Goal: Task Accomplishment & Management: Complete application form

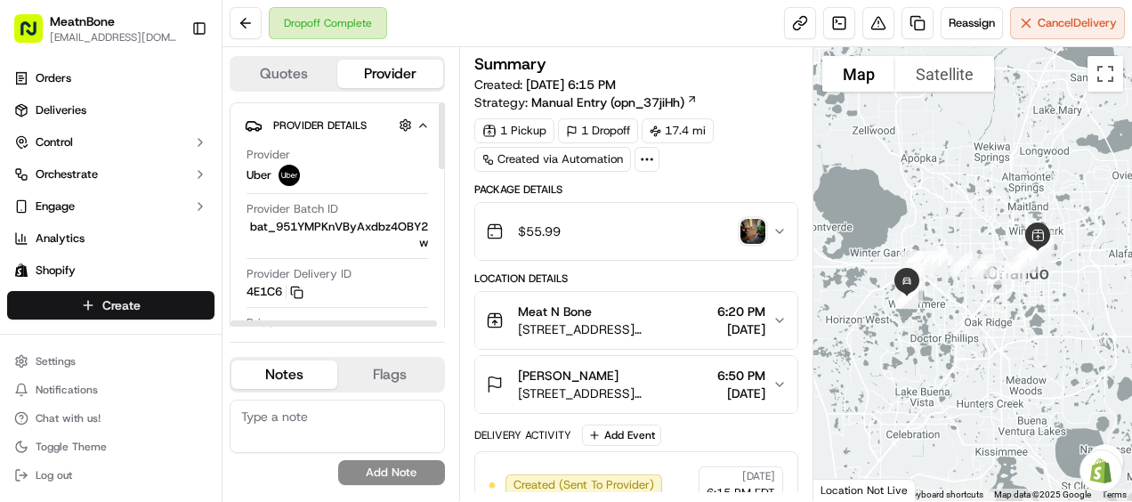
click at [87, 301] on html "MeatnBone [EMAIL_ADDRESS][DOMAIN_NAME] Toggle Sidebar Orders Deliveries Control…" at bounding box center [566, 251] width 1132 height 502
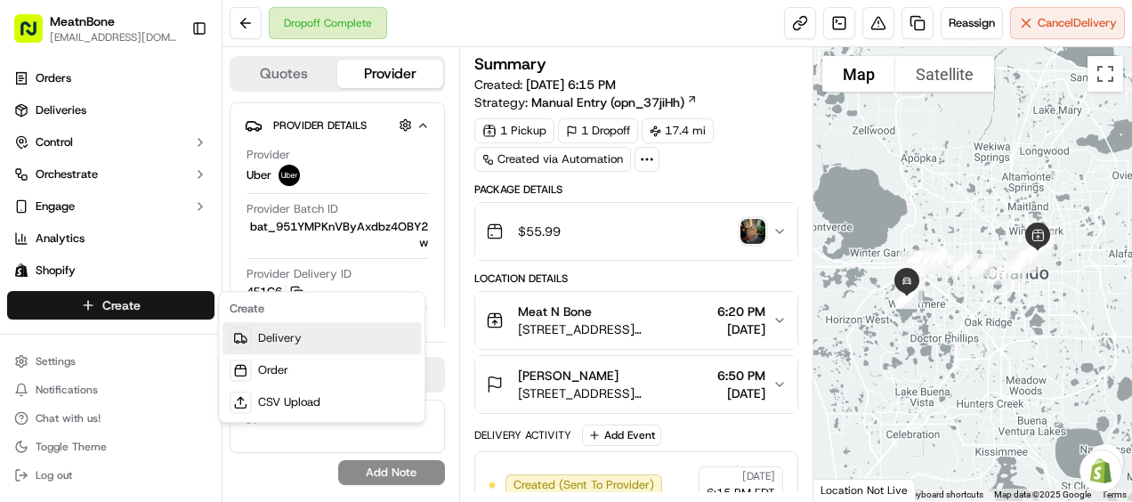
click at [224, 331] on link "Delivery" at bounding box center [322, 338] width 198 height 32
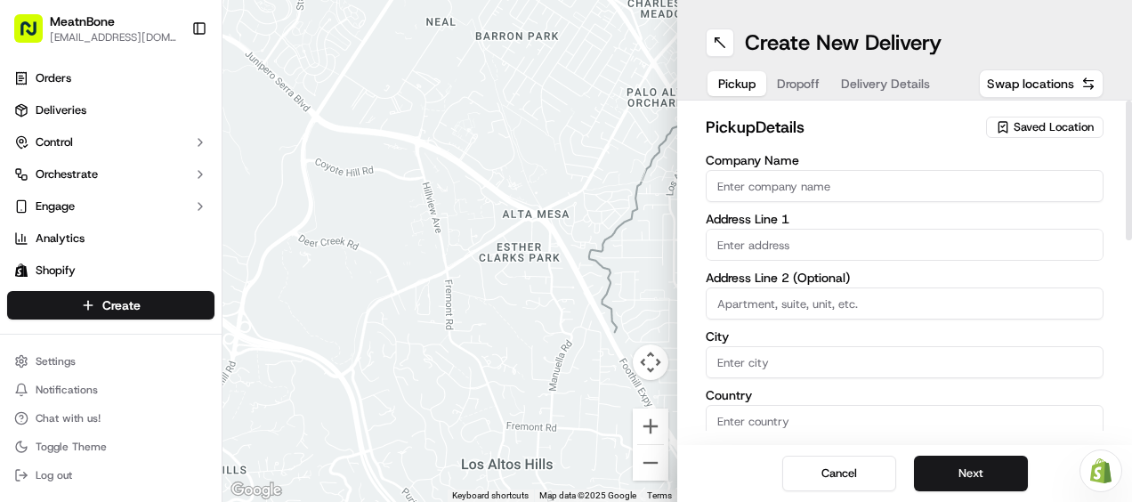
click at [797, 91] on span "Dropoff" at bounding box center [798, 84] width 43 height 18
click at [765, 181] on input "Company Name" at bounding box center [905, 186] width 398 height 32
click at [728, 240] on div "Address Line 1" at bounding box center [905, 237] width 398 height 48
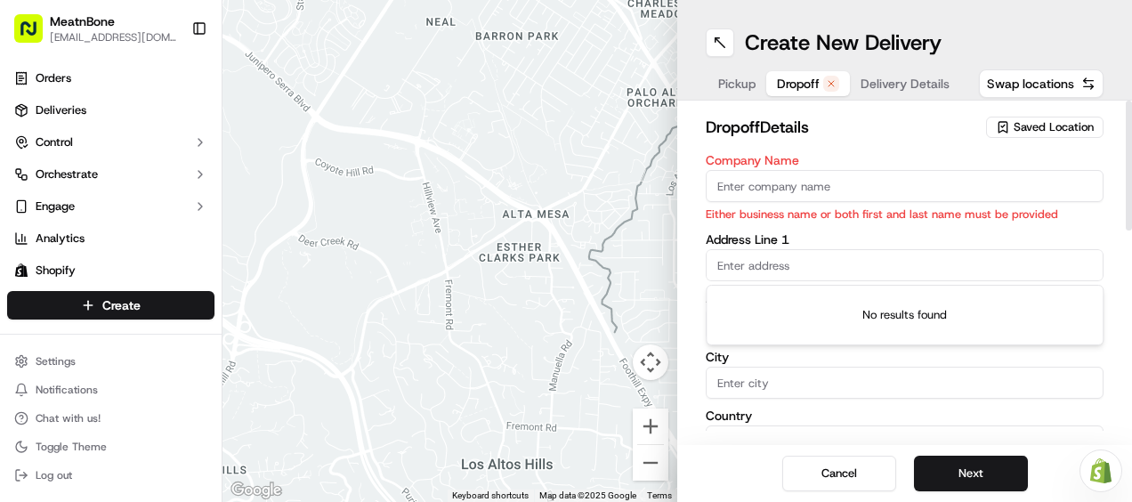
click at [741, 264] on input "text" at bounding box center [905, 265] width 398 height 32
paste input "[STREET_ADDRESS][PERSON_NAME]"
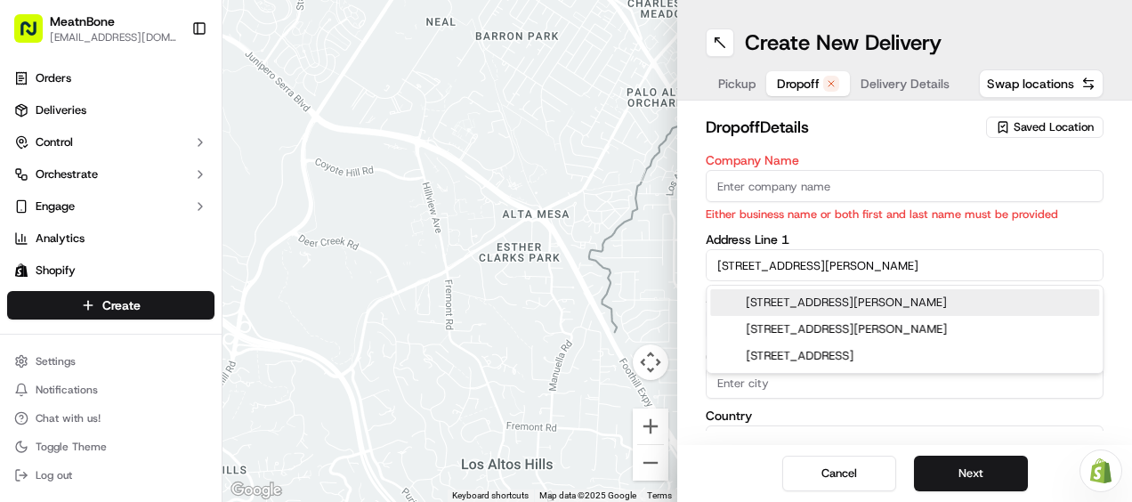
click at [777, 301] on div "[STREET_ADDRESS][PERSON_NAME]" at bounding box center [904, 302] width 389 height 27
type input "[STREET_ADDRESS][PERSON_NAME]"
type input "Orlando"
type input "[GEOGRAPHIC_DATA]"
type input "FL"
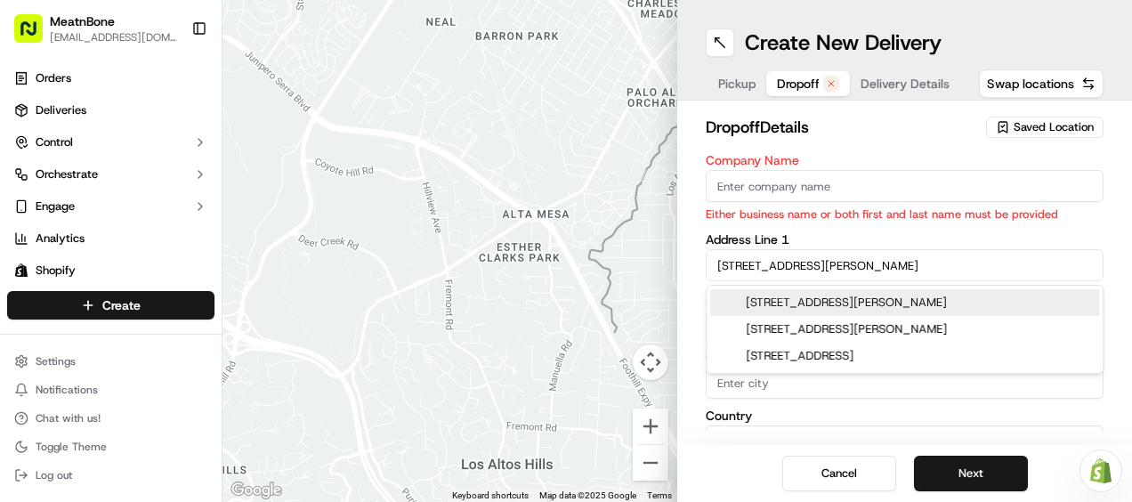
type input "32832"
type input "[STREET_ADDRESS][PERSON_NAME]"
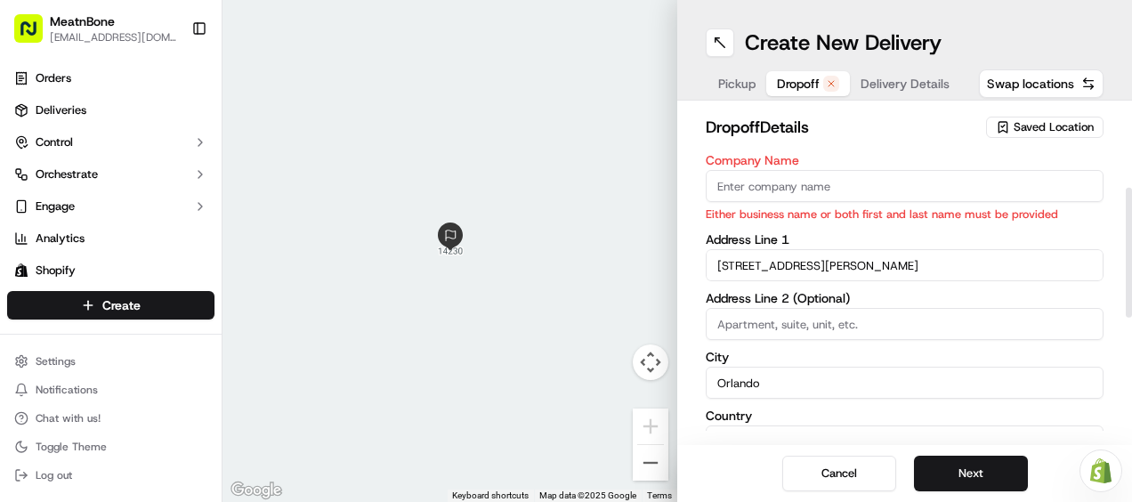
scroll to position [235, 0]
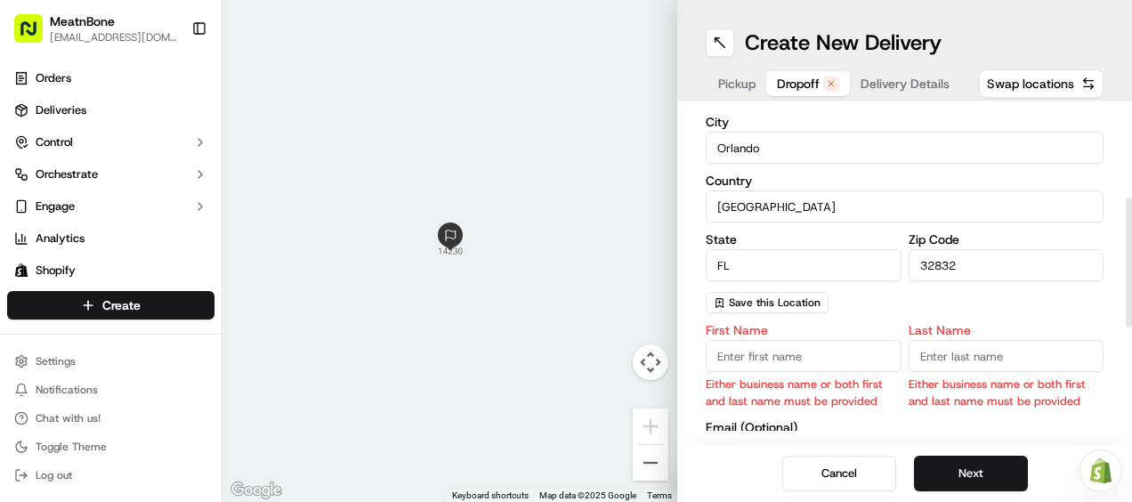
click at [748, 346] on input "First Name" at bounding box center [804, 356] width 196 height 32
type input "[PERSON_NAME]"
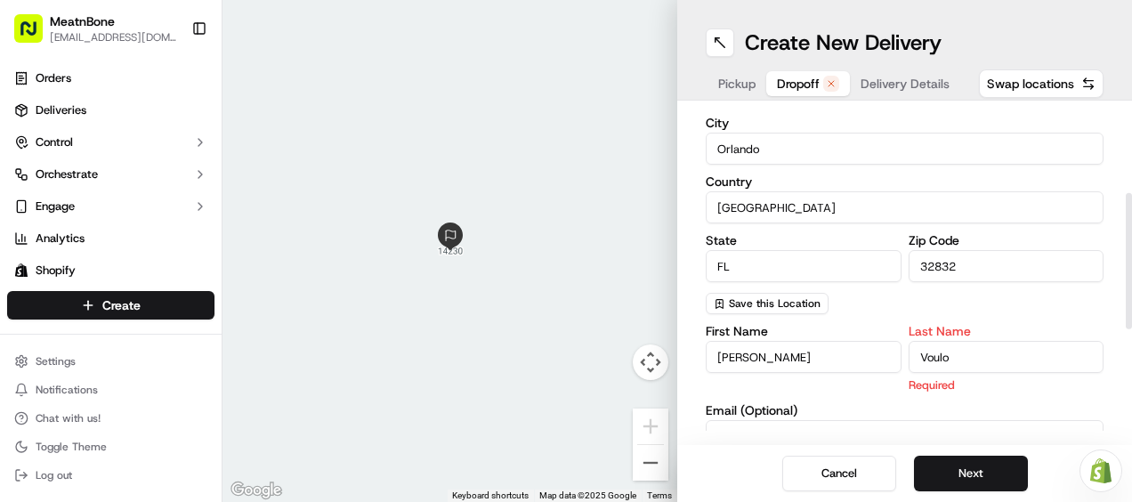
scroll to position [0, 0]
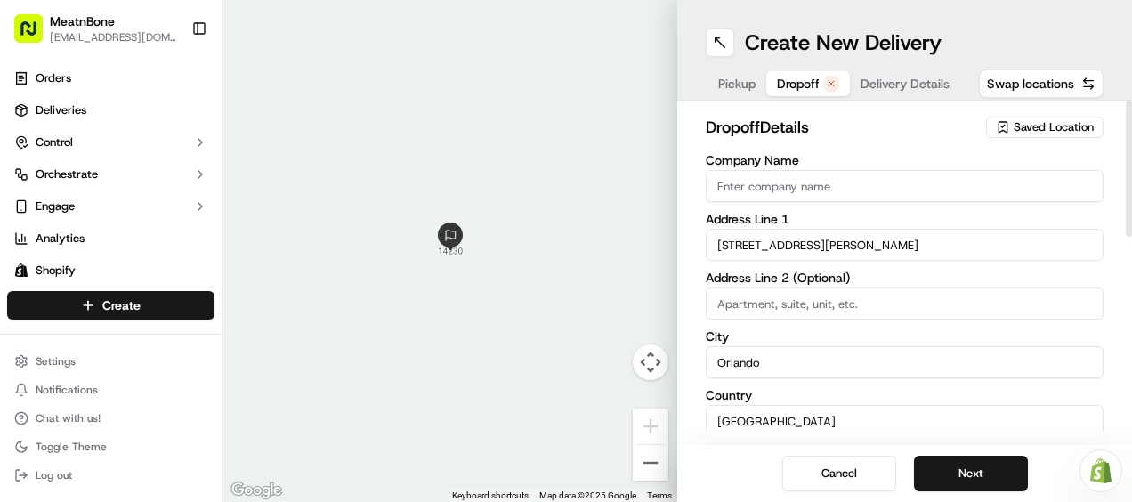
type input "Voulo"
click at [726, 96] on div "Pickup Dropoff Delivery Details" at bounding box center [834, 84] width 256 height 32
click at [730, 82] on span "Pickup" at bounding box center [736, 84] width 37 height 18
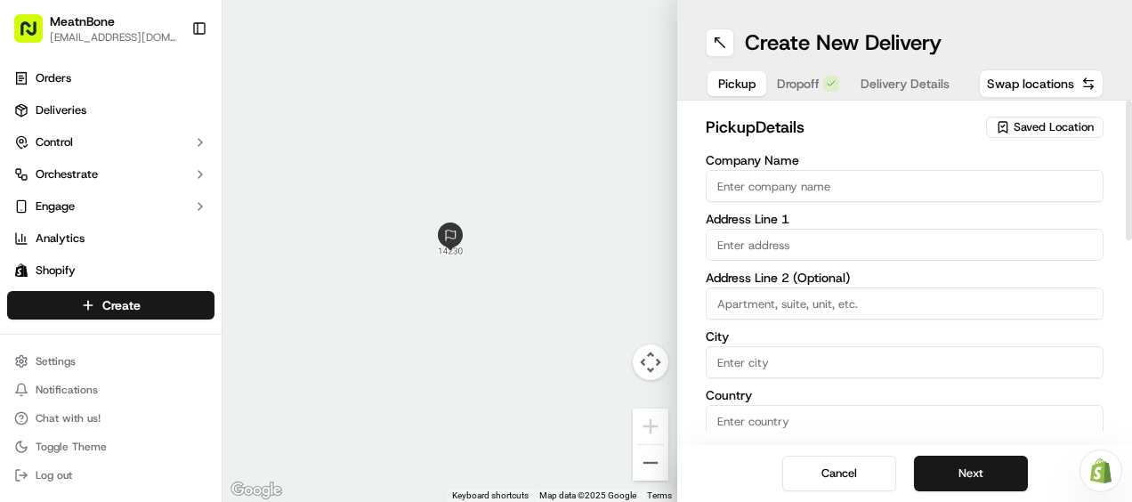
click at [765, 187] on input "Company Name" at bounding box center [905, 186] width 398 height 32
type input "Meat N Bone"
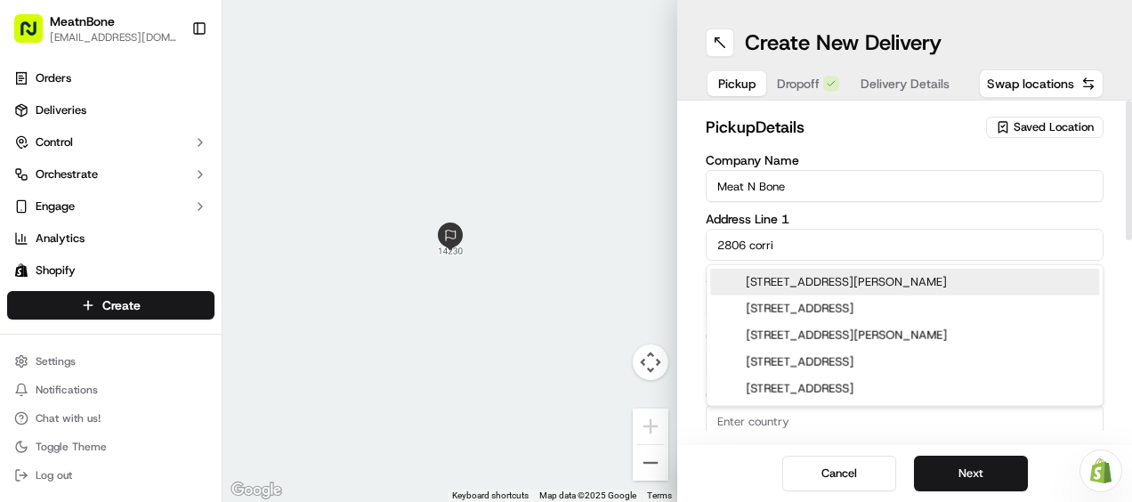
click at [808, 278] on div "[STREET_ADDRESS][PERSON_NAME]" at bounding box center [904, 282] width 389 height 27
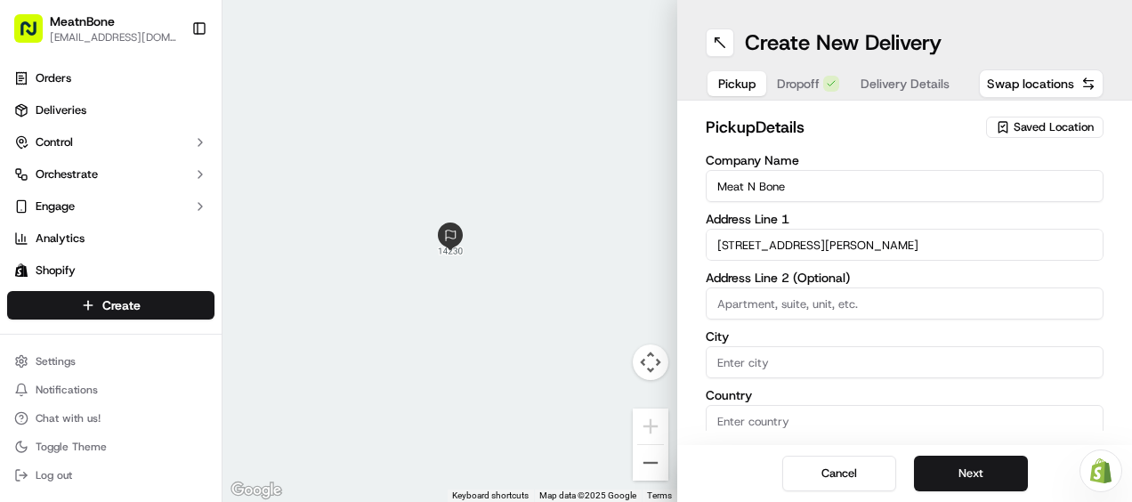
type input "[STREET_ADDRESS][PERSON_NAME]"
type input "Orlando"
type input "[GEOGRAPHIC_DATA]"
type input "FL"
type input "32803"
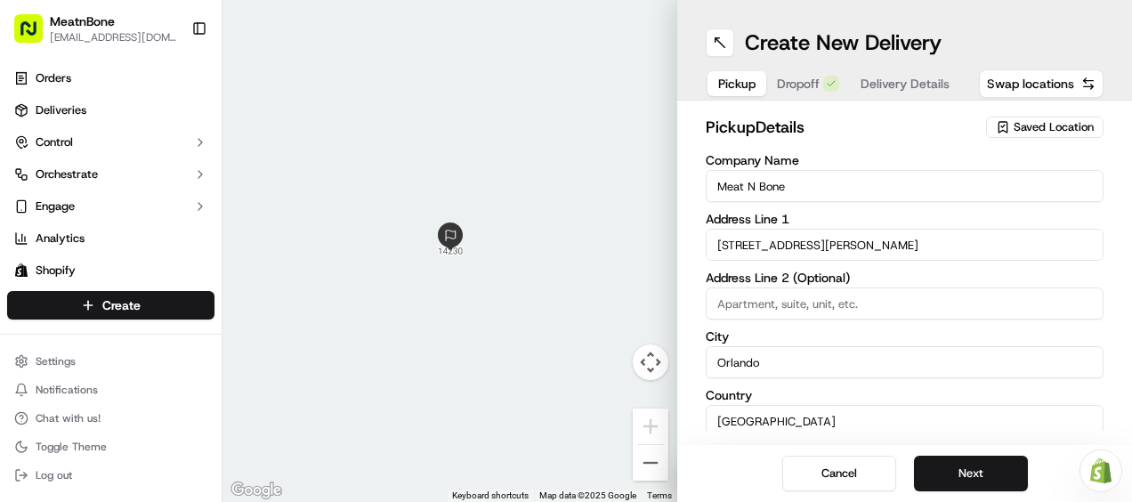
type input "[STREET_ADDRESS][PERSON_NAME]"
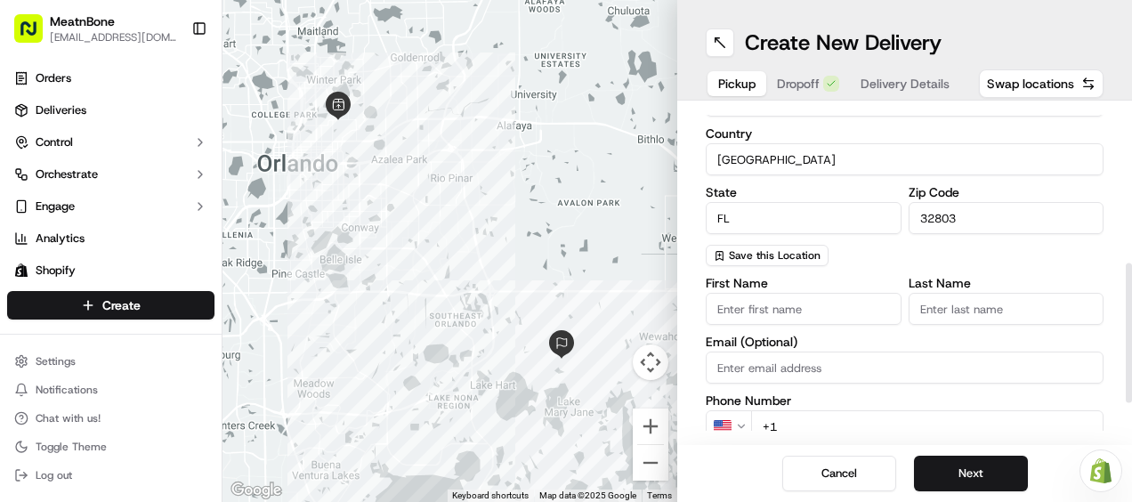
scroll to position [462, 0]
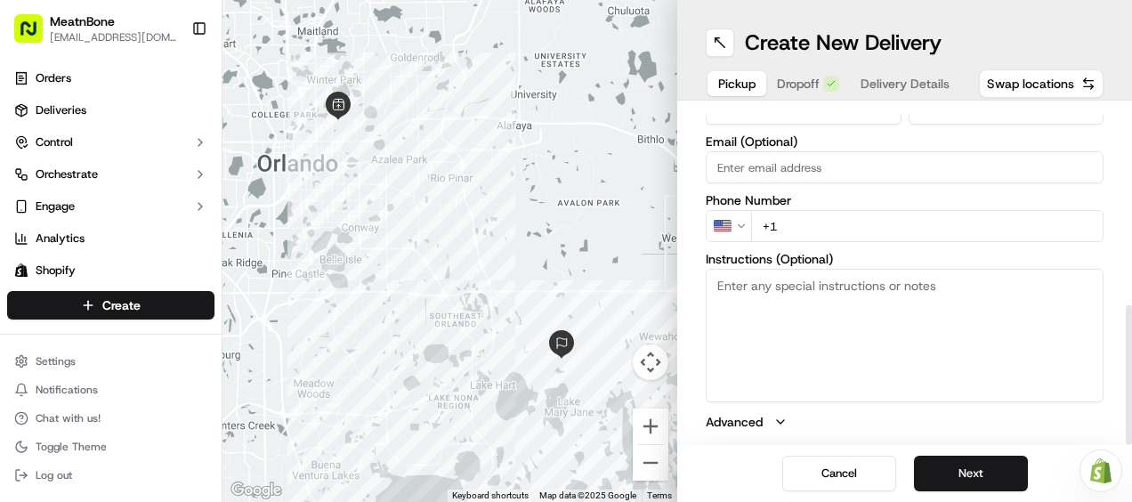
click at [812, 228] on input "+1" at bounding box center [927, 226] width 352 height 32
paste input "[PHONE_NUMBER]"
type input "[PHONE_NUMBER]"
click at [794, 81] on button "Dropoff" at bounding box center [808, 83] width 84 height 25
click at [870, 74] on button "Delivery Details" at bounding box center [905, 83] width 110 height 25
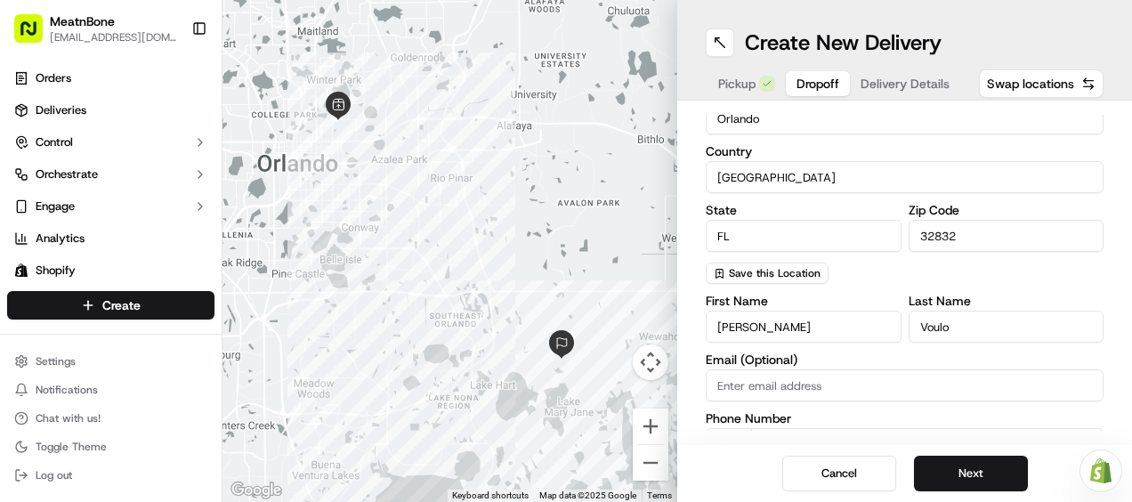
click at [815, 93] on button "Dropoff" at bounding box center [818, 83] width 64 height 25
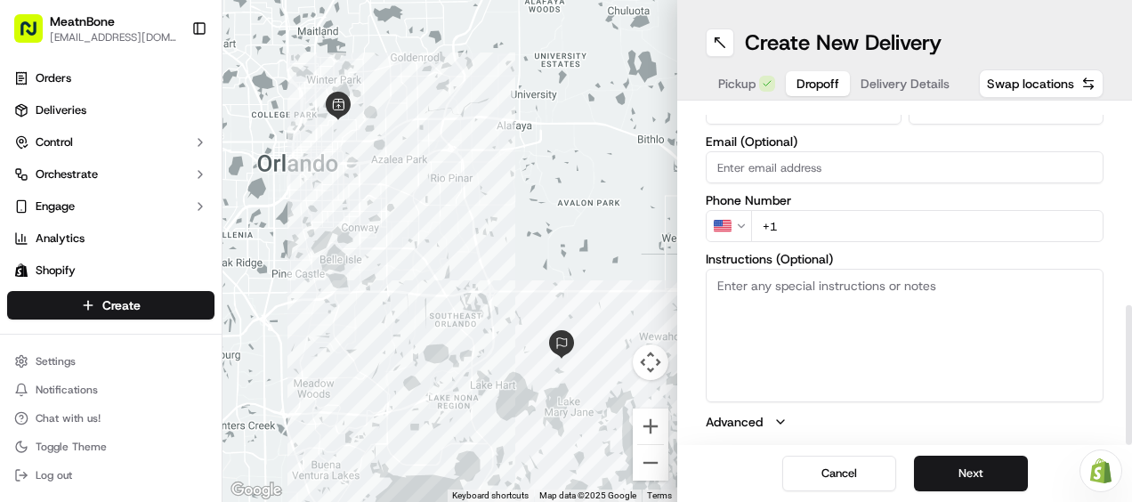
click at [811, 233] on input "+1" at bounding box center [927, 226] width 352 height 32
paste input "[PHONE_NUMBER]"
type input "[PHONE_NUMBER]"
click at [873, 89] on button "Delivery Details" at bounding box center [905, 83] width 110 height 25
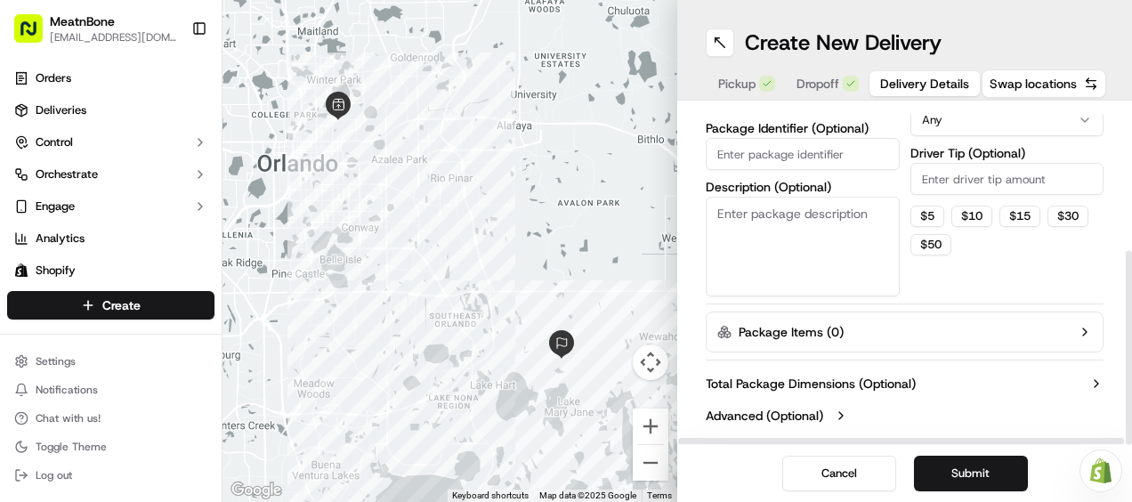
scroll to position [0, 0]
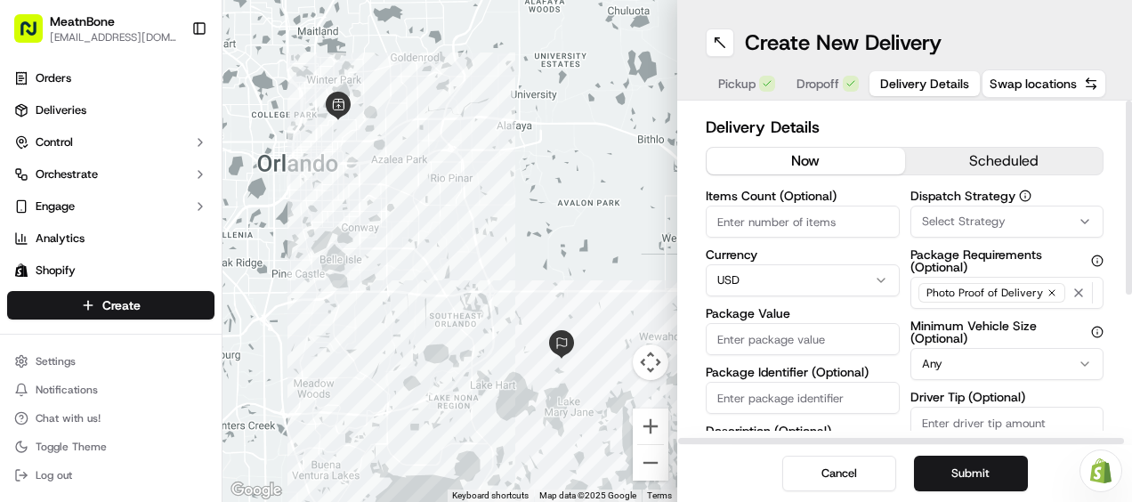
click at [739, 338] on input "Package Value" at bounding box center [803, 339] width 194 height 32
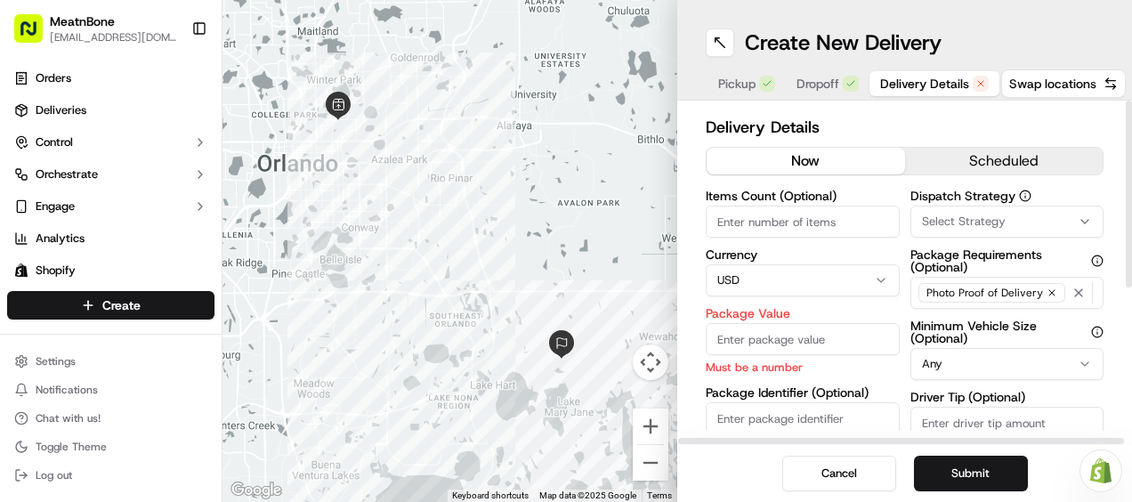
click at [773, 415] on input "Package Identifier (Optional)" at bounding box center [803, 418] width 194 height 32
paste input "#256364"
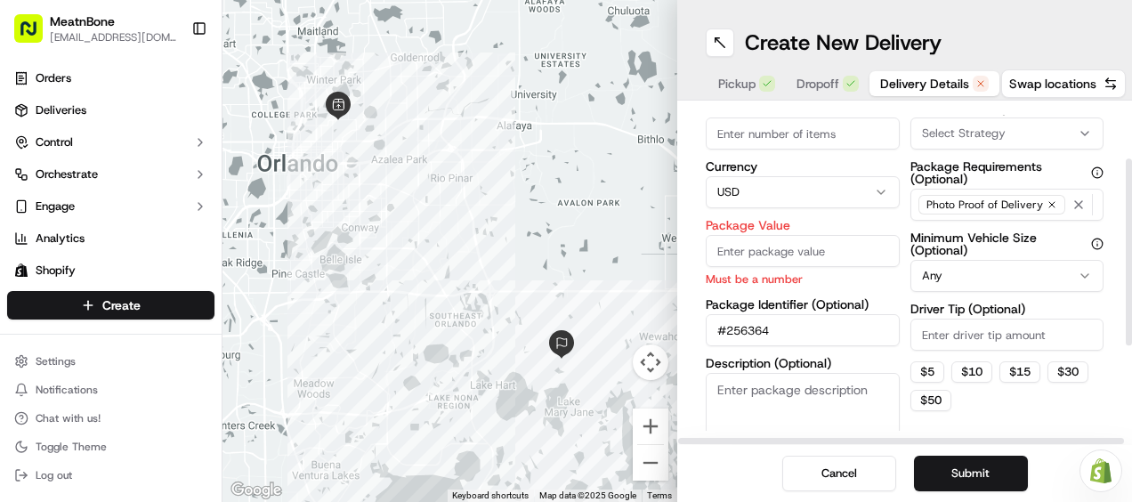
scroll to position [108, 0]
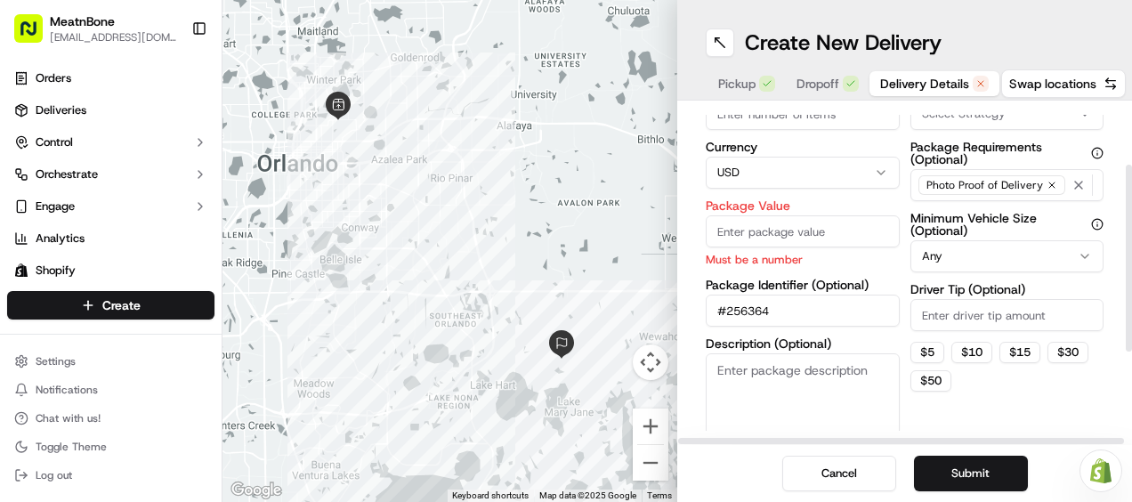
type input "#256364"
click at [758, 241] on input "Package Value" at bounding box center [803, 231] width 194 height 32
paste input "297.37"
click at [809, 235] on input "297.37" at bounding box center [803, 231] width 194 height 32
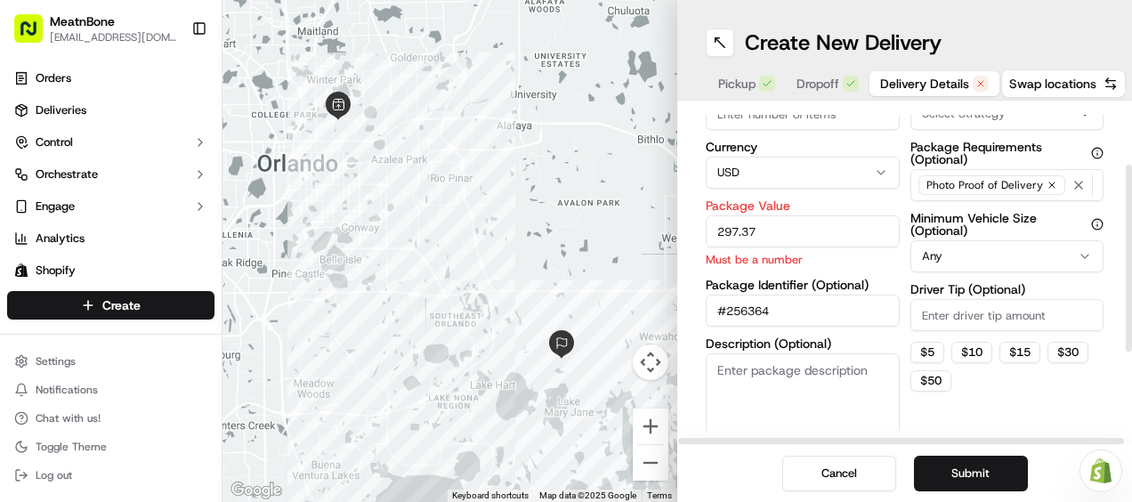
type input "297.37"
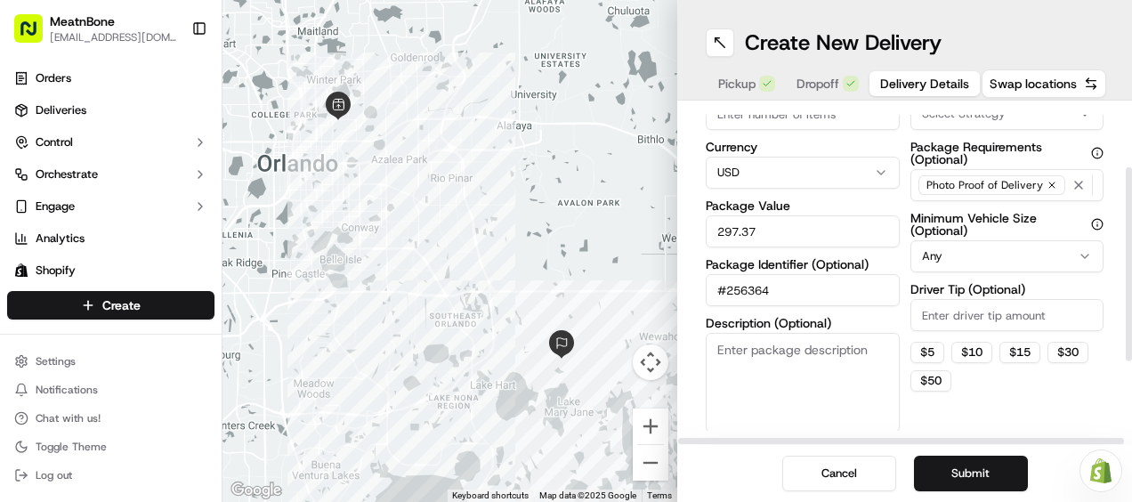
click at [825, 193] on div "Items Count (Optional) Currency USD Package Value 297.37 Package Identifier (Op…" at bounding box center [803, 257] width 194 height 351
click at [948, 464] on button "Submit" at bounding box center [971, 474] width 114 height 36
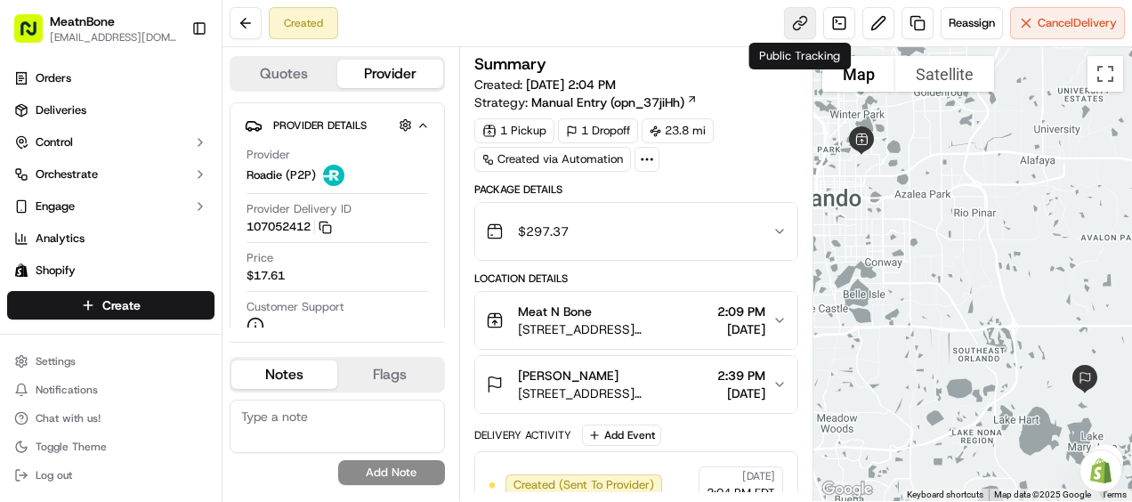
click at [808, 15] on link at bounding box center [800, 23] width 32 height 32
